Goal: Find specific page/section: Locate a particular part of the current website

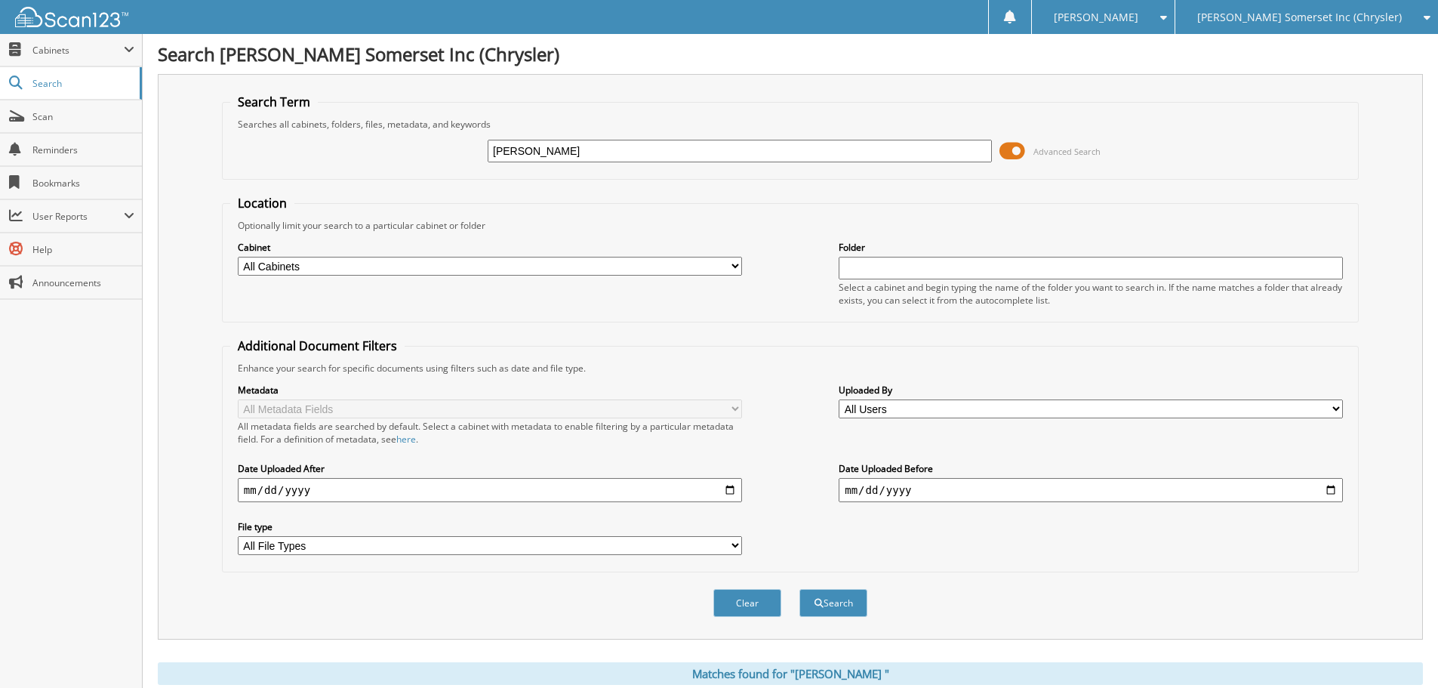
drag, startPoint x: 655, startPoint y: 159, endPoint x: 217, endPoint y: 97, distance: 442.9
click at [257, 105] on fieldset "Search Term Searches all cabinets, folders, files, metadata, and keywords ROGOS…" at bounding box center [790, 137] width 1137 height 86
type input "MEADOWS, GREGORY"
click at [800, 589] on button "Search" at bounding box center [834, 603] width 68 height 28
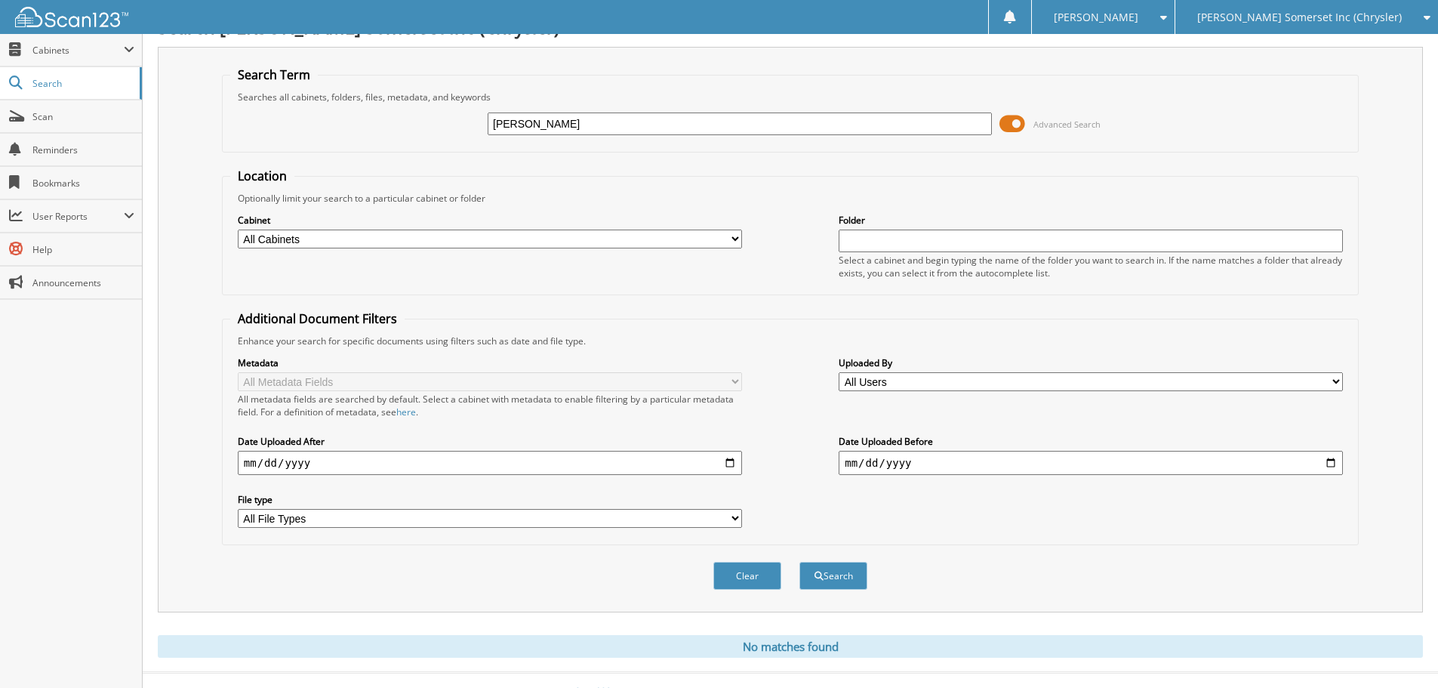
scroll to position [51, 0]
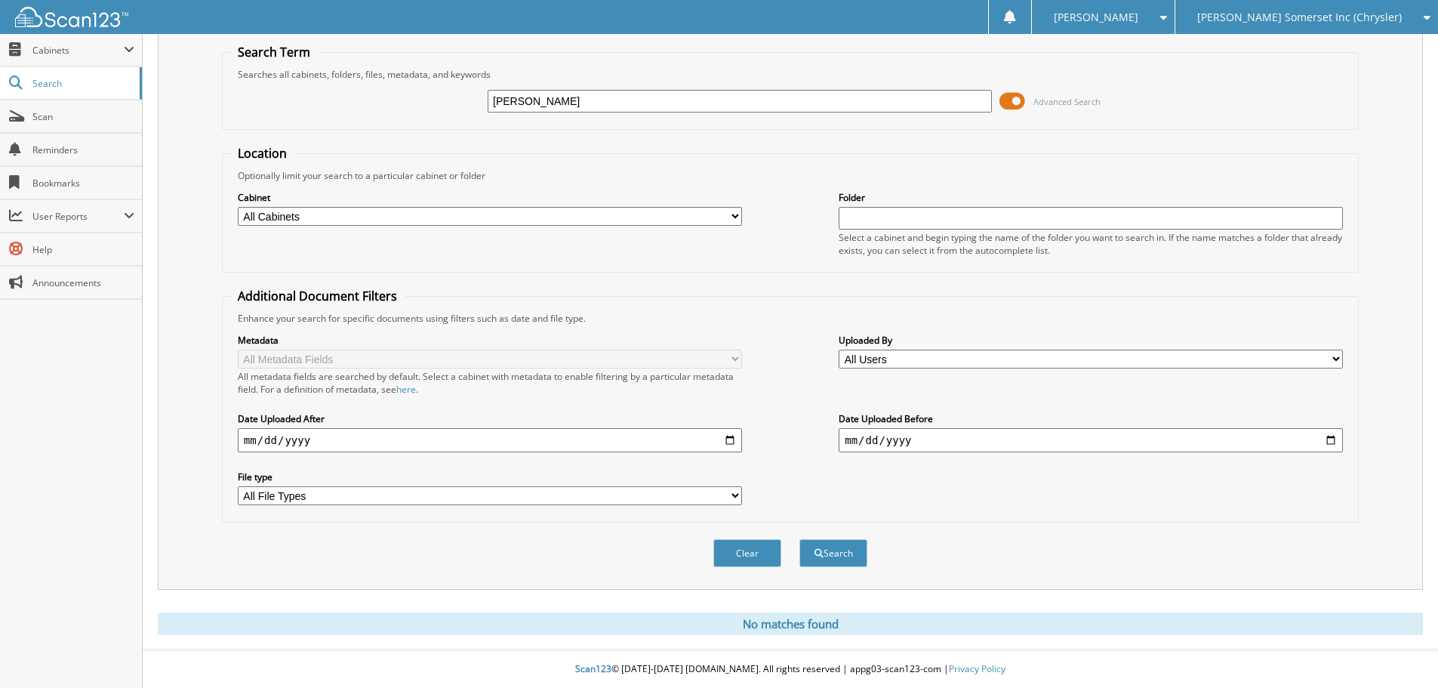
drag, startPoint x: 526, startPoint y: 101, endPoint x: 310, endPoint y: 101, distance: 215.2
click at [339, 101] on div "MEADOWS, GREGORY Advanced Search" at bounding box center [790, 101] width 1121 height 41
type input "LUA98787"
click at [800, 539] on button "Search" at bounding box center [834, 553] width 68 height 28
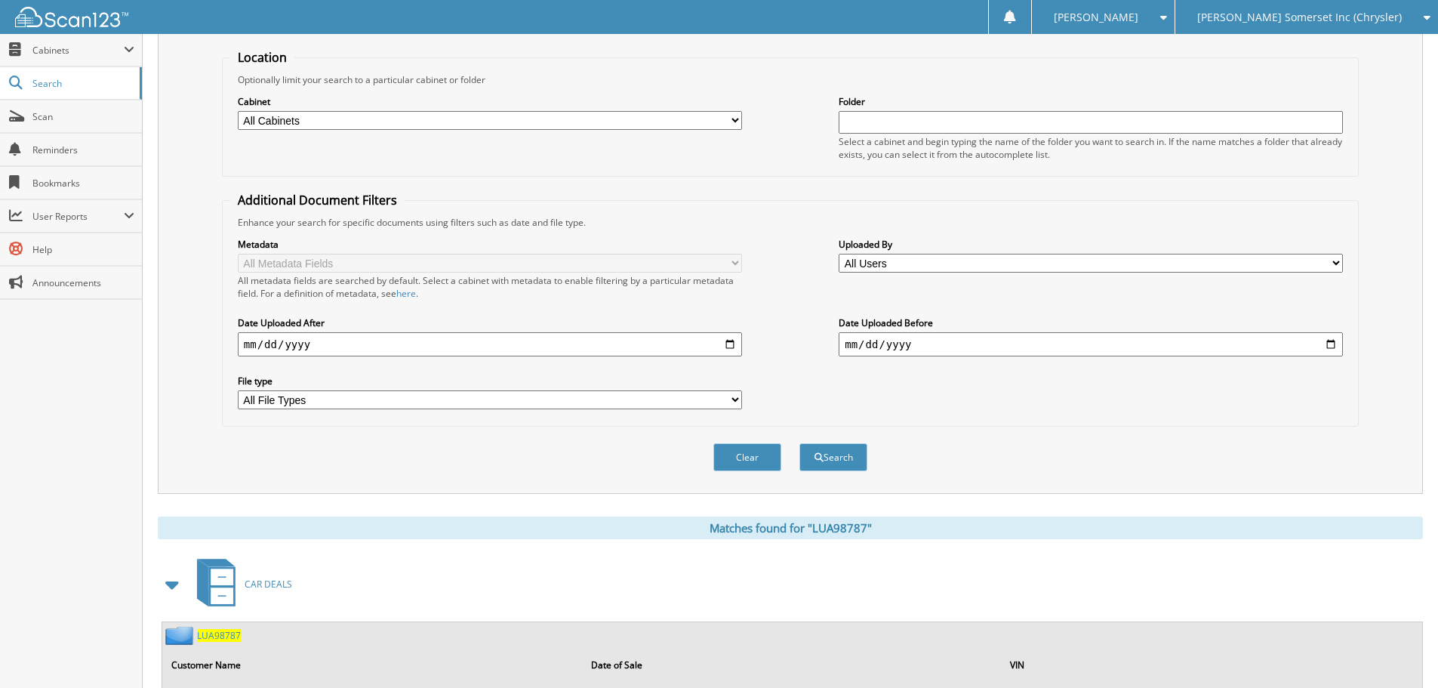
scroll to position [217, 0]
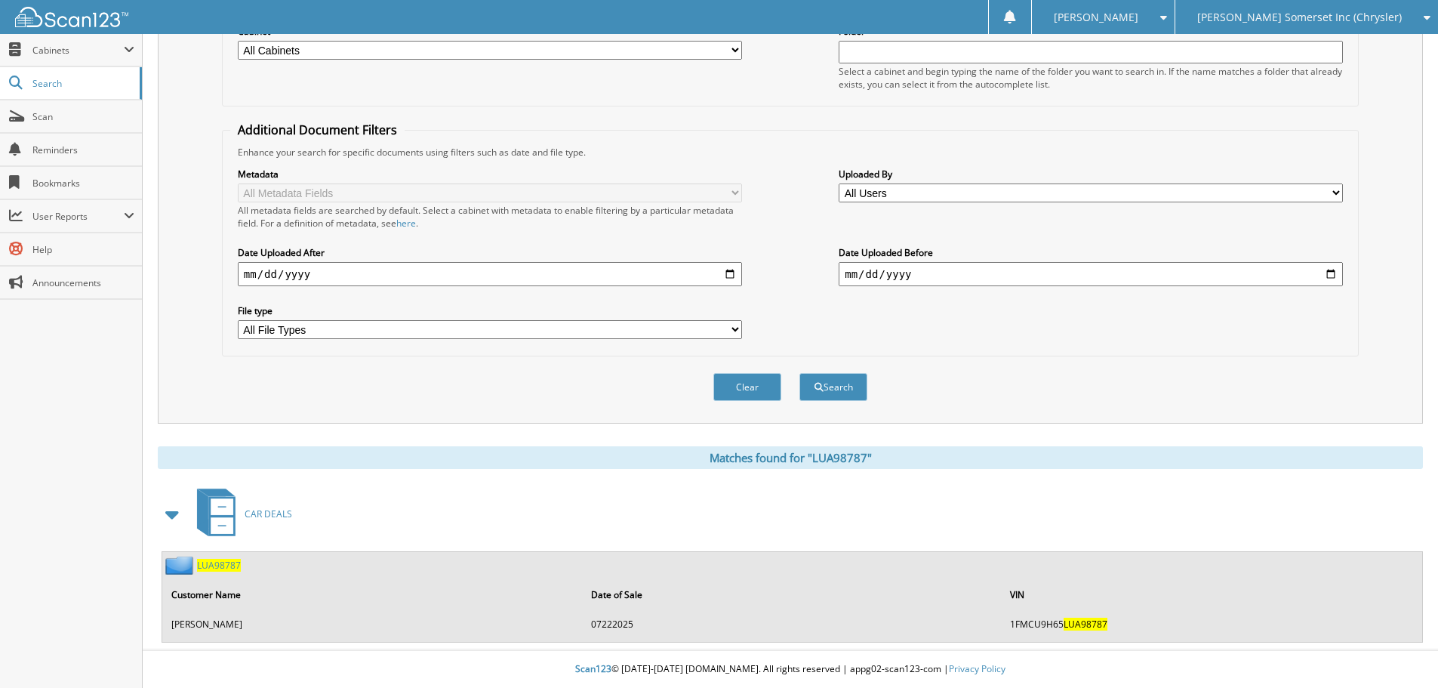
click at [217, 567] on span "LUA98787" at bounding box center [219, 565] width 44 height 13
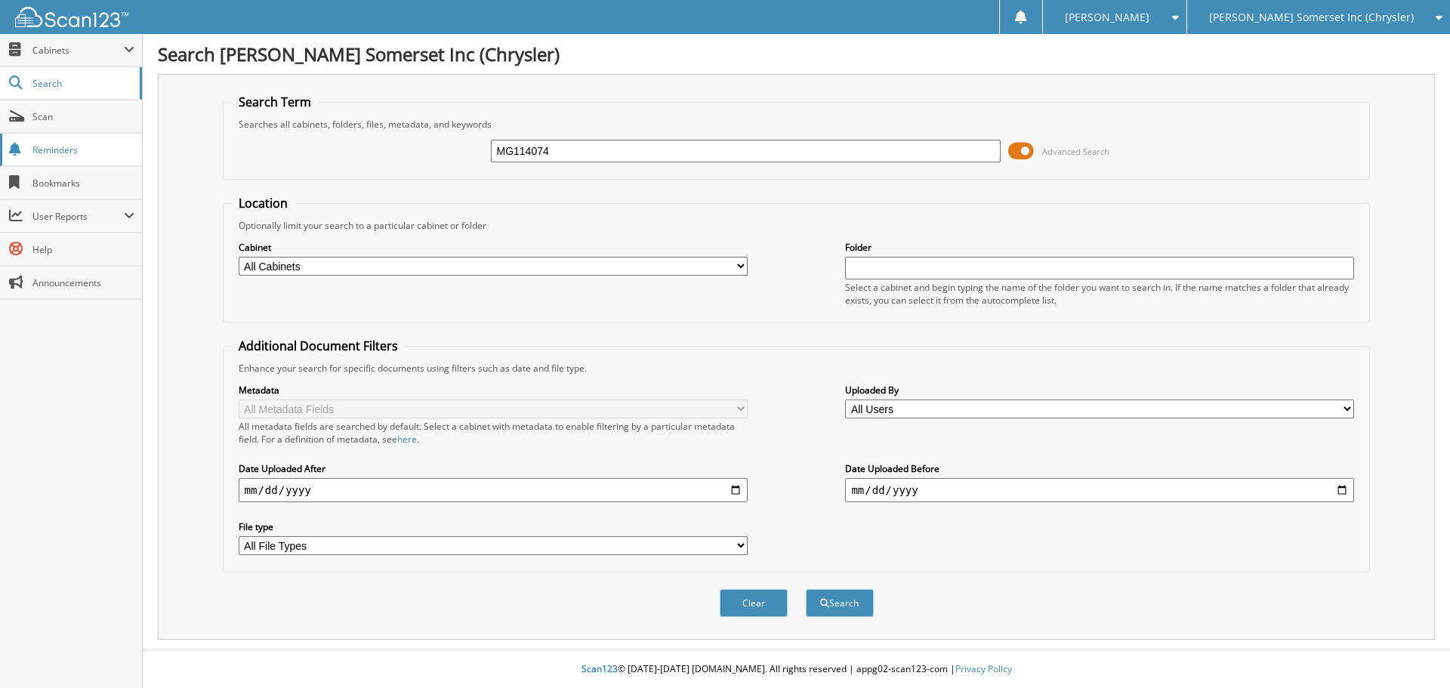
type input "MG114074"
click at [806, 589] on button "Search" at bounding box center [840, 603] width 68 height 28
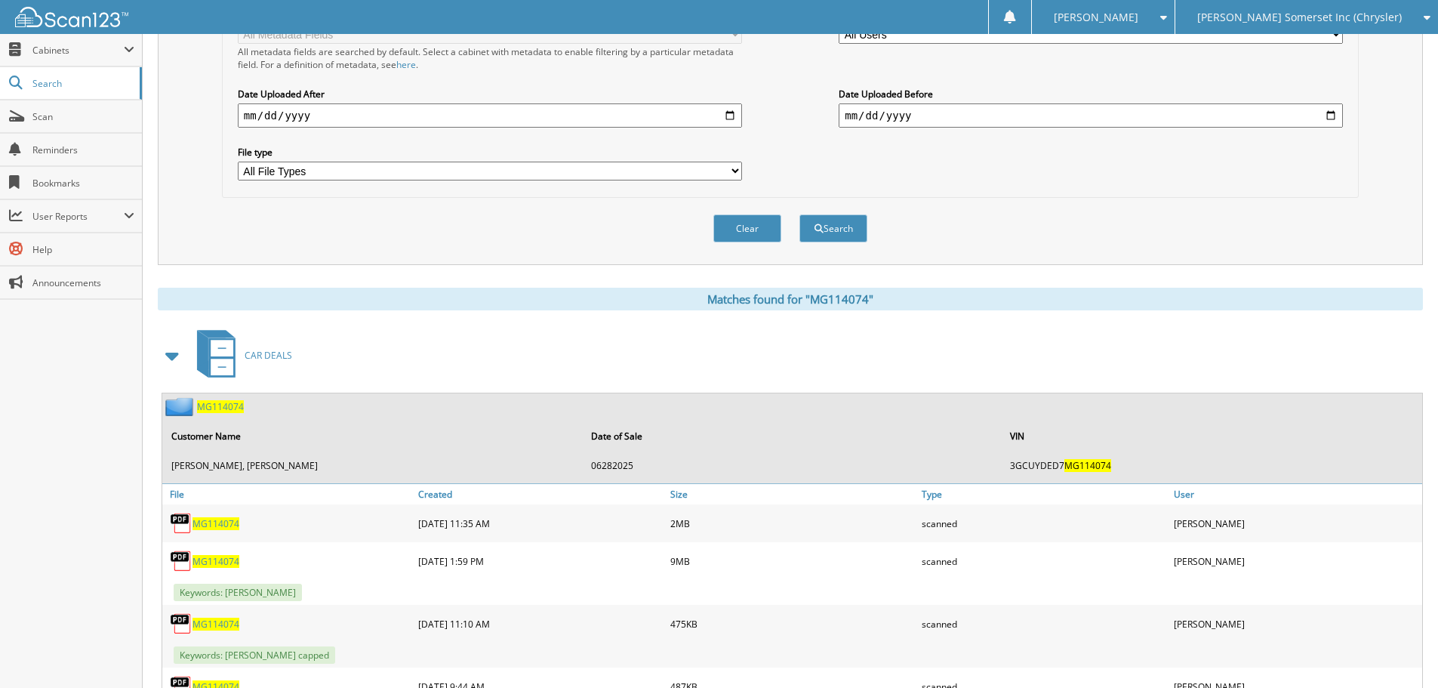
scroll to position [529, 0]
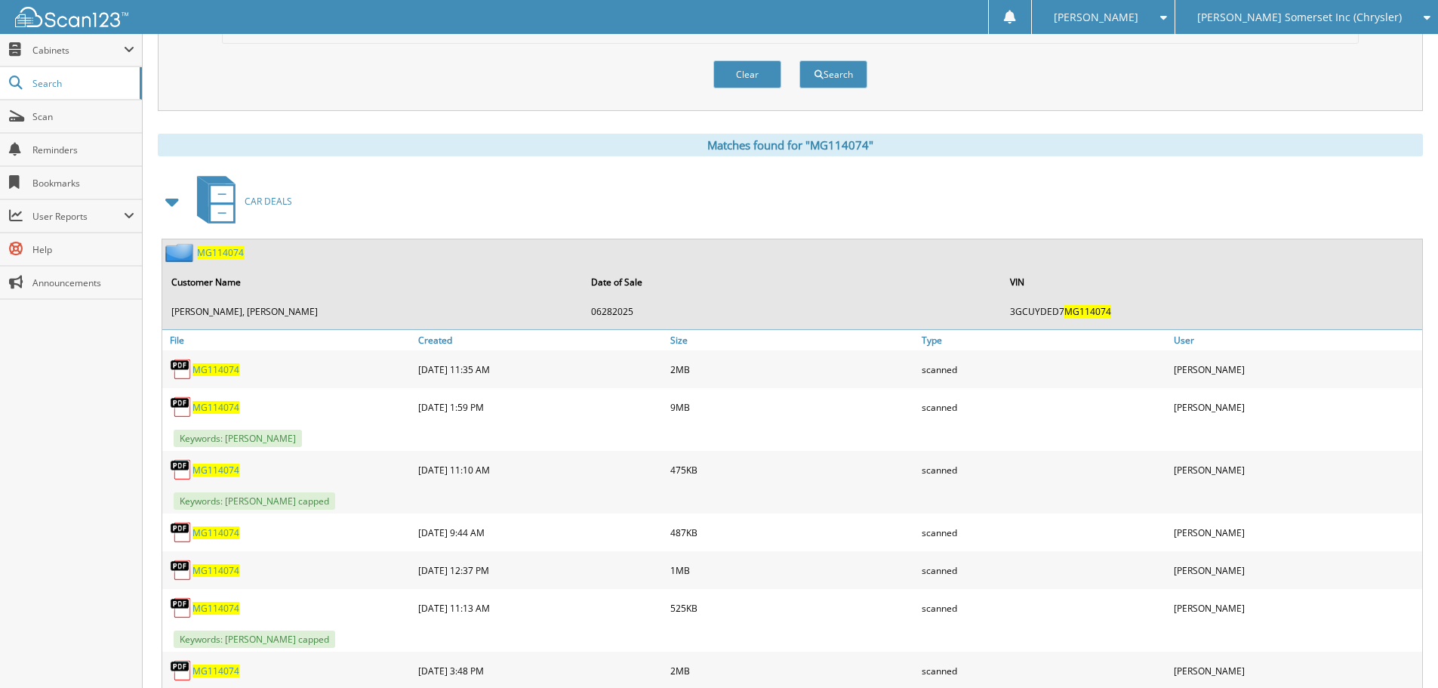
click at [214, 569] on span "MG114074" at bounding box center [216, 570] width 47 height 13
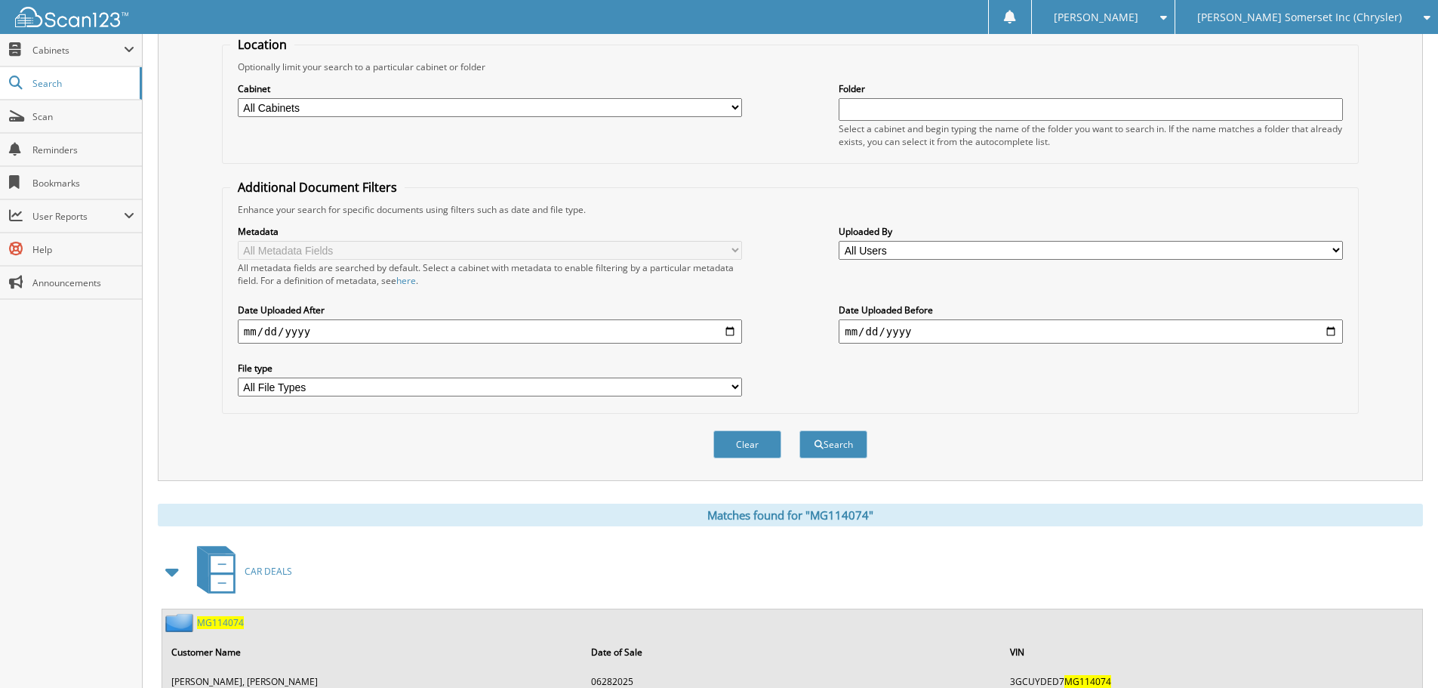
scroll to position [0, 0]
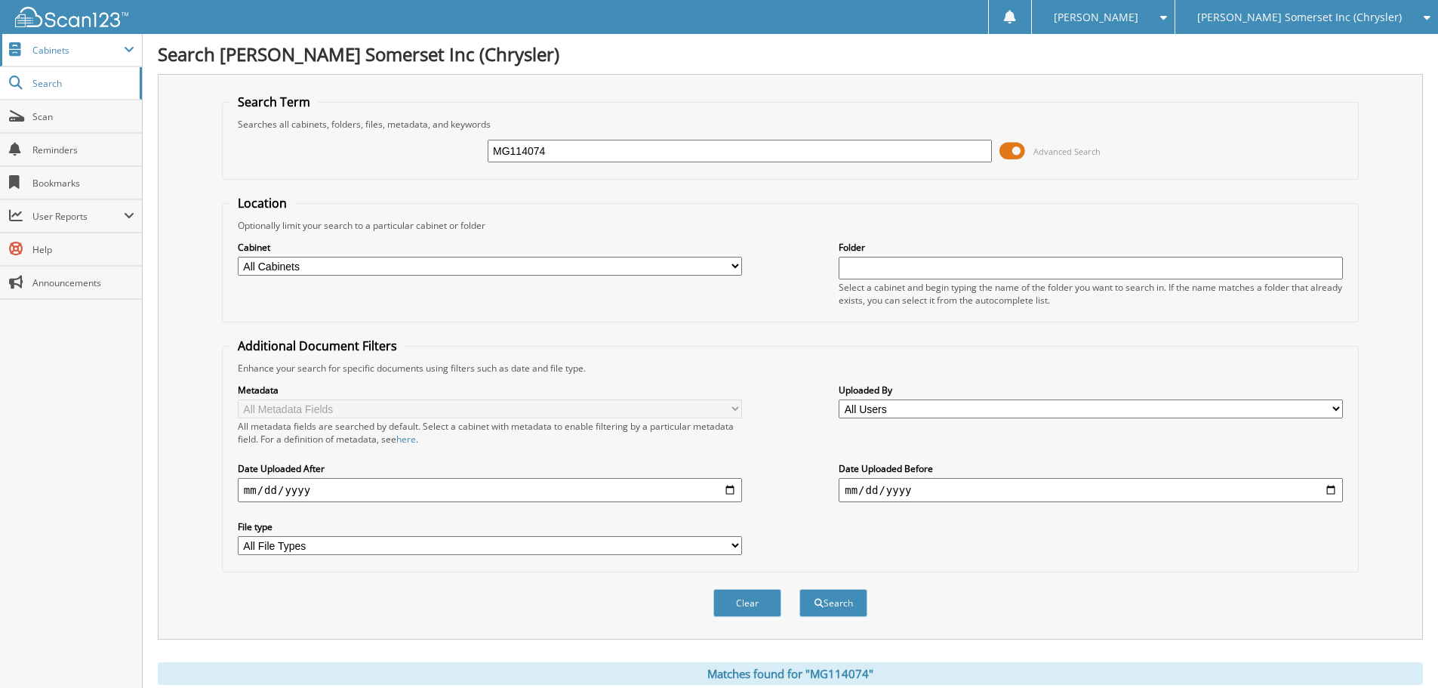
drag, startPoint x: 562, startPoint y: 149, endPoint x: 107, endPoint y: 58, distance: 463.5
click at [206, 86] on div "Search Term Searches all cabinets, folders, files, metadata, and keywords MG114…" at bounding box center [791, 357] width 1266 height 566
type input "HOWARD, CAMERON"
click at [800, 589] on button "Search" at bounding box center [834, 603] width 68 height 28
drag, startPoint x: 623, startPoint y: 145, endPoint x: 528, endPoint y: 137, distance: 95.4
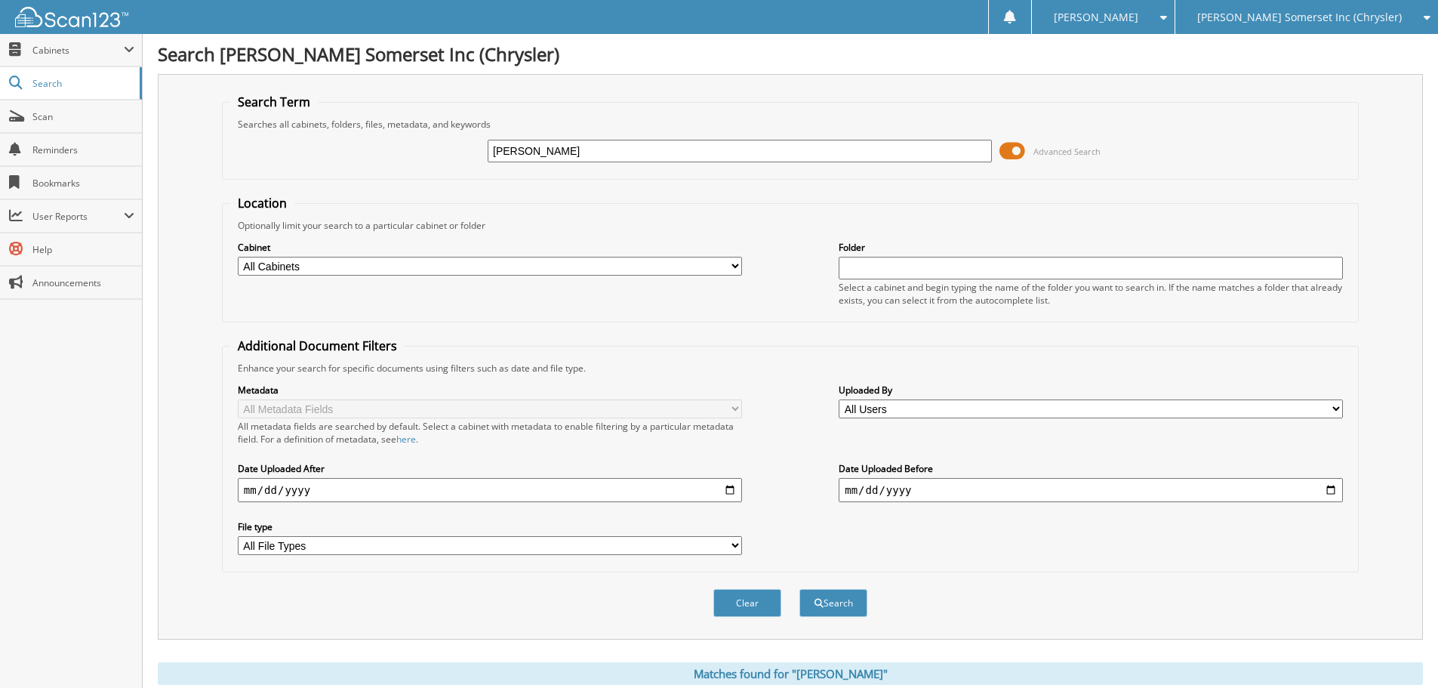
click at [528, 137] on div "HOWARD, CAMERON Advanced Search" at bounding box center [790, 151] width 1121 height 41
type input "H"
type input "ME291328"
click at [800, 589] on button "Search" at bounding box center [834, 603] width 68 height 28
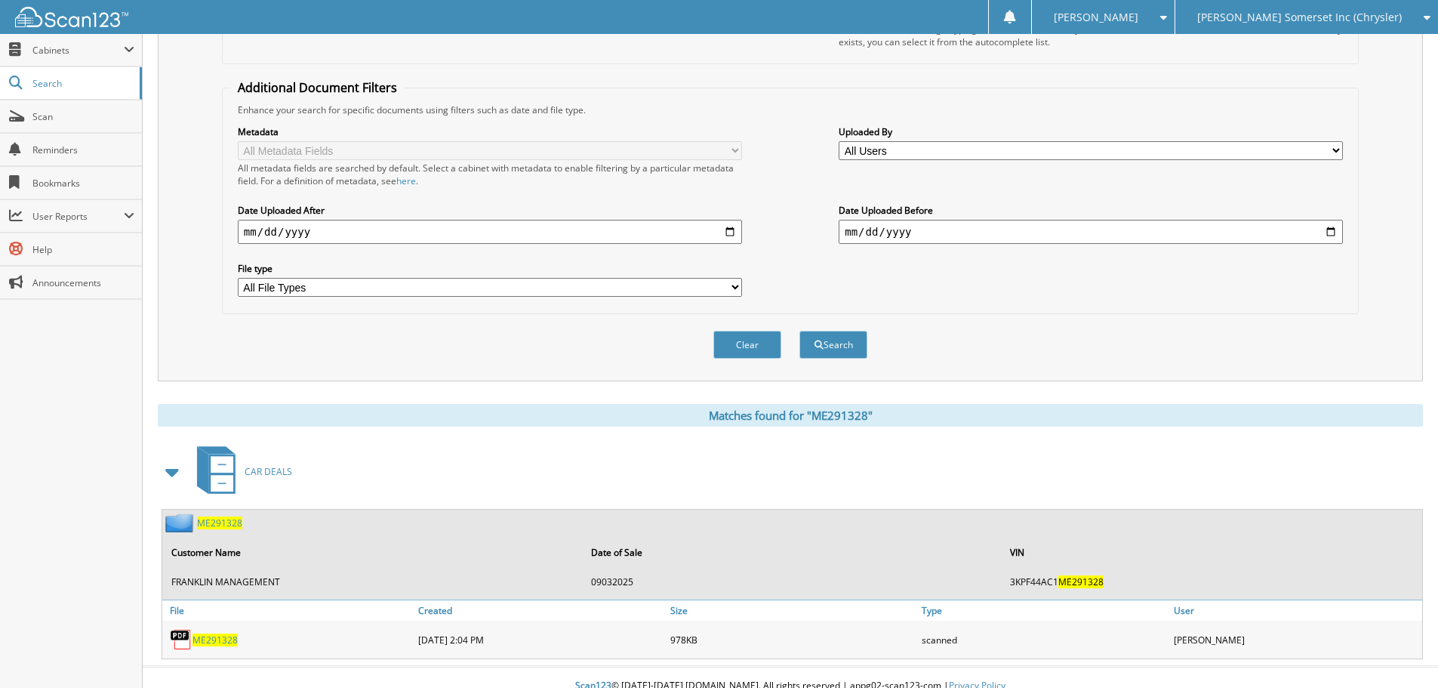
scroll to position [276, 0]
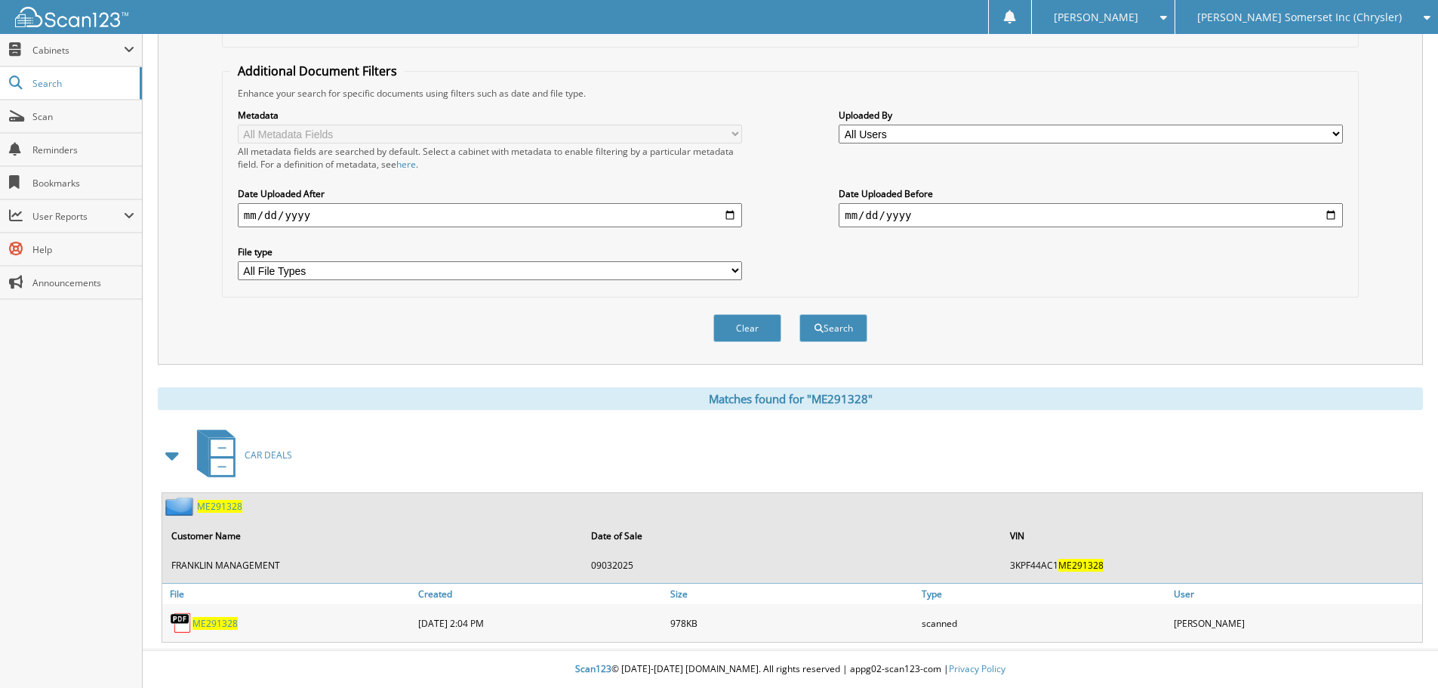
click at [222, 624] on span "ME291328" at bounding box center [215, 623] width 45 height 13
